Goal: Task Accomplishment & Management: Manage account settings

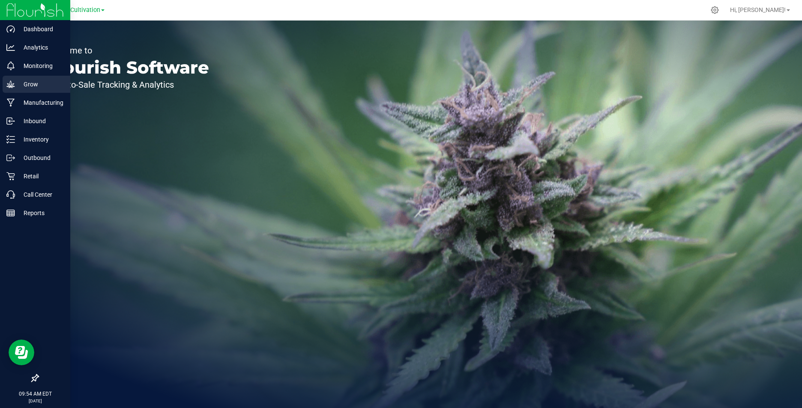
click at [29, 83] on p "Grow" at bounding box center [40, 84] width 51 height 10
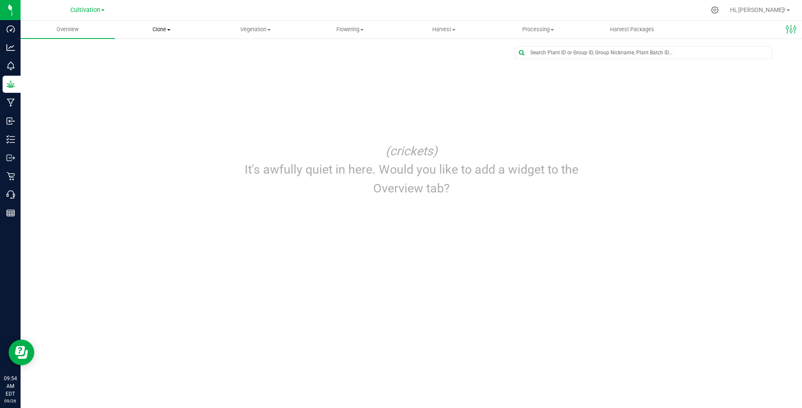
click at [170, 29] on span at bounding box center [168, 30] width 3 height 2
click at [269, 31] on span "Vegetation" at bounding box center [255, 30] width 93 height 8
click at [359, 29] on span "Flowering" at bounding box center [349, 30] width 93 height 8
click at [454, 27] on span "Harvest" at bounding box center [443, 30] width 93 height 8
click at [532, 29] on span "Processing" at bounding box center [537, 30] width 93 height 8
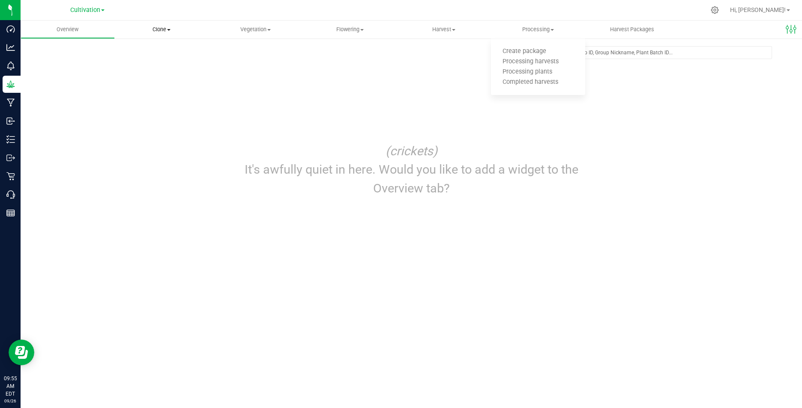
click at [164, 27] on span "Clone" at bounding box center [161, 30] width 93 height 8
click at [158, 52] on span "Create plants" at bounding box center [145, 51] width 60 height 7
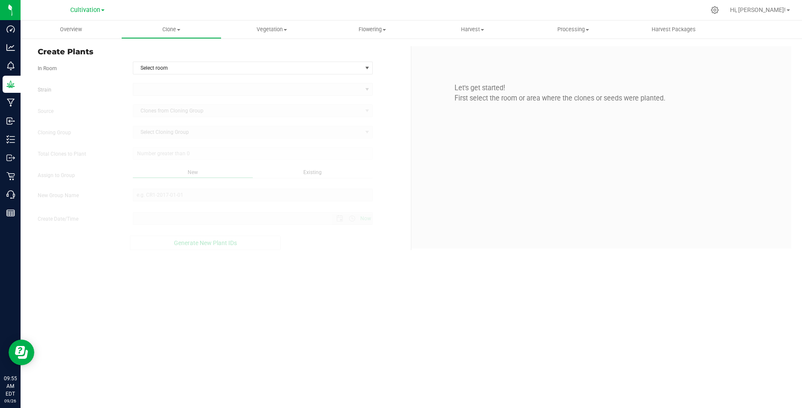
type input "[DATE] 9:55 AM"
click at [367, 69] on span "select" at bounding box center [367, 68] width 7 height 7
click at [367, 70] on span "select" at bounding box center [367, 68] width 7 height 7
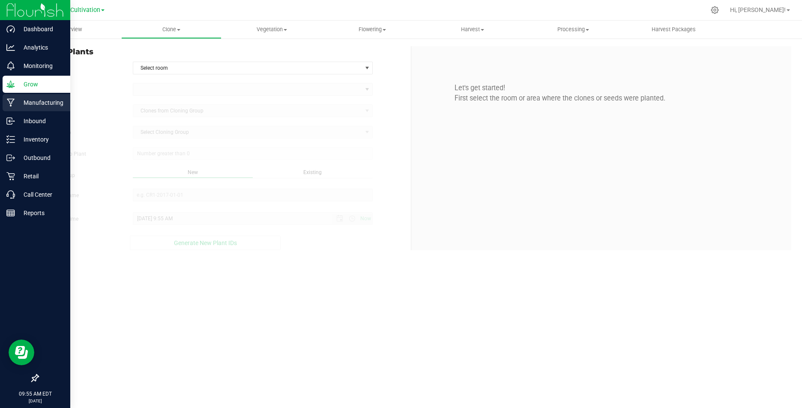
click at [42, 104] on p "Manufacturing" at bounding box center [40, 103] width 51 height 10
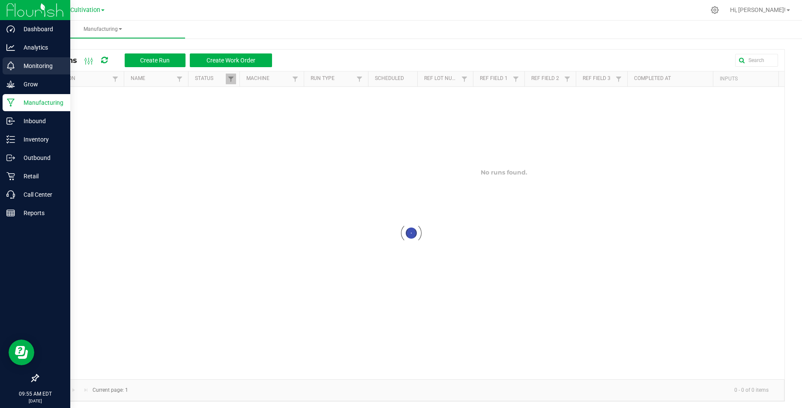
click at [42, 63] on p "Monitoring" at bounding box center [40, 66] width 51 height 10
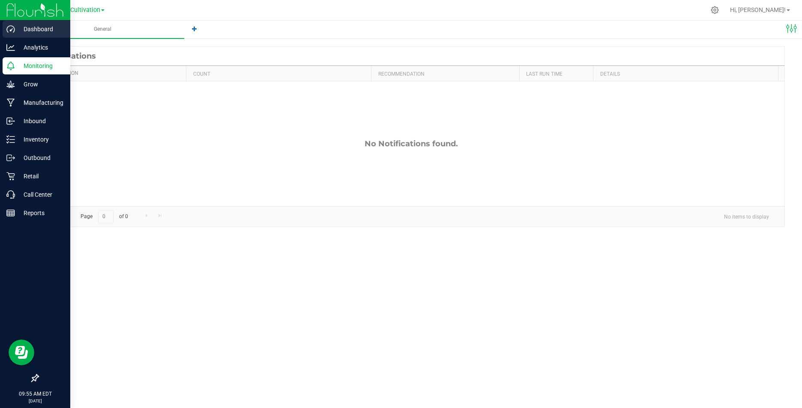
click at [46, 28] on p "Dashboard" at bounding box center [40, 29] width 51 height 10
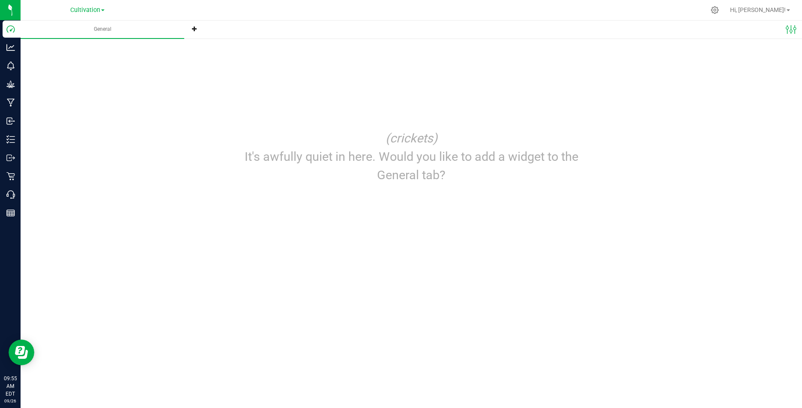
click at [194, 29] on icon at bounding box center [194, 28] width 5 height 5
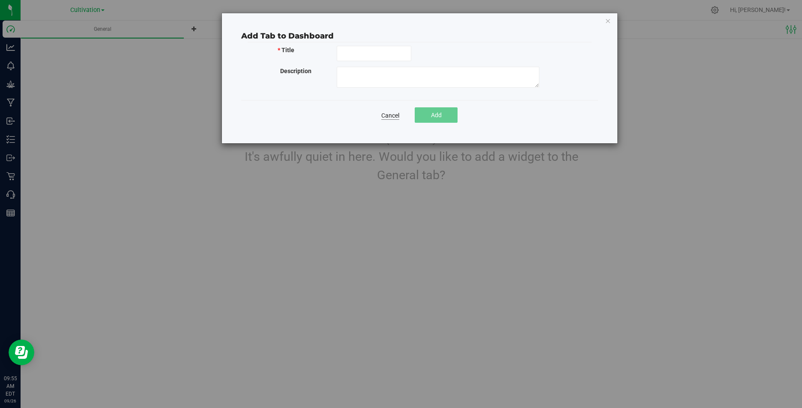
click at [395, 116] on link "Cancel" at bounding box center [390, 115] width 18 height 9
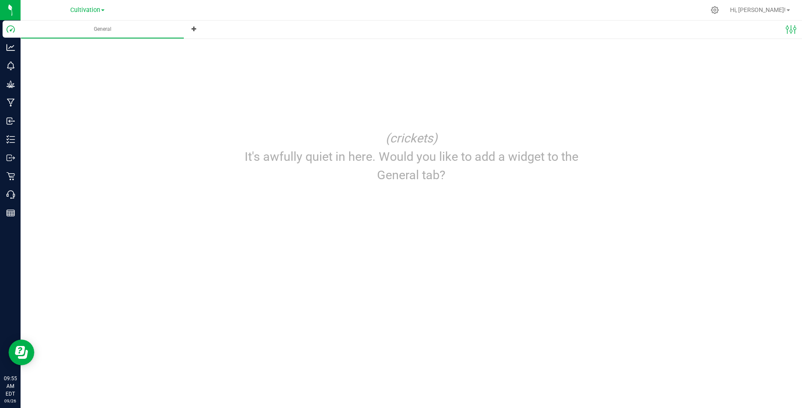
click at [104, 7] on link "Cultivation" at bounding box center [87, 10] width 34 height 8
click at [793, 32] on icon at bounding box center [791, 30] width 12 height 12
click at [744, 68] on span "Manage dashboard tabs" at bounding box center [745, 65] width 67 height 7
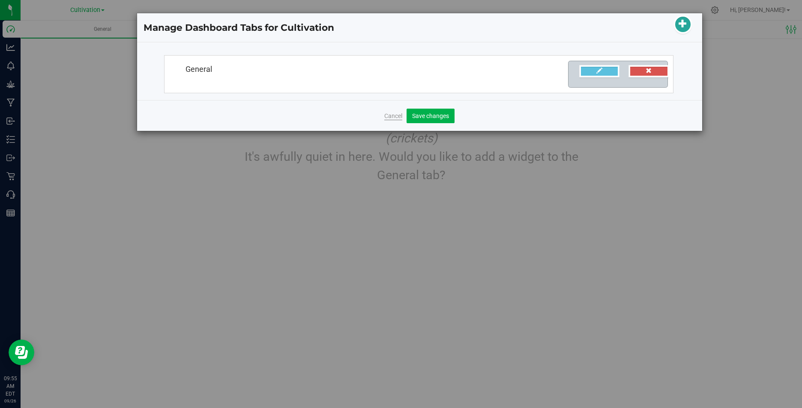
click at [391, 114] on span "Cancel" at bounding box center [393, 116] width 18 height 7
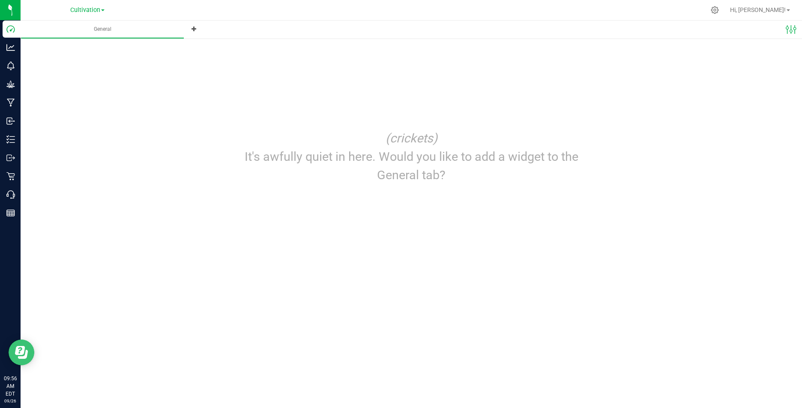
click at [25, 353] on icon "Open Resource Center" at bounding box center [21, 352] width 13 height 13
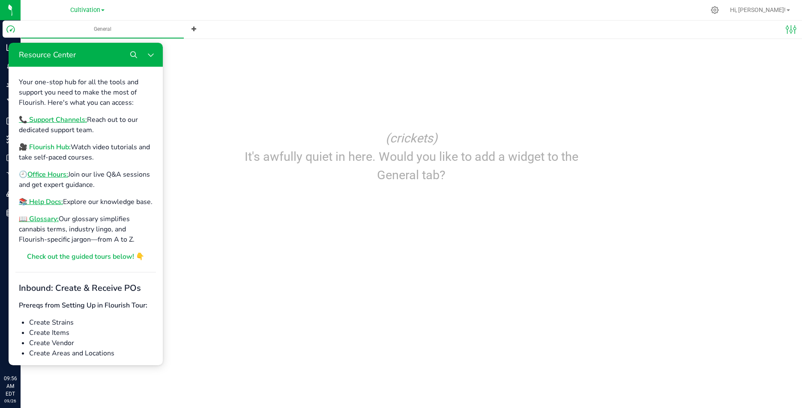
click at [58, 147] on b "🎥 Flourish Hub:" at bounding box center [45, 147] width 52 height 9
click at [54, 146] on b "🎥 Flourish Hub:" at bounding box center [45, 147] width 52 height 9
